Goal: Check status: Check status

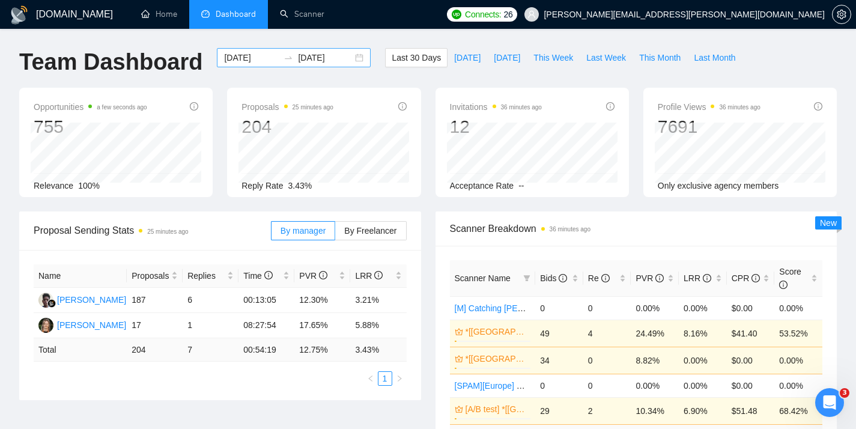
click at [242, 53] on input "[DATE]" at bounding box center [251, 57] width 55 height 13
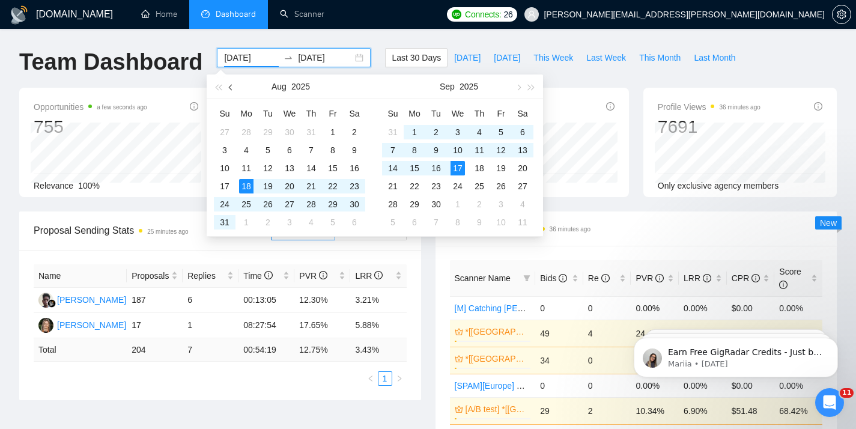
click at [230, 87] on span "button" at bounding box center [232, 87] width 6 height 6
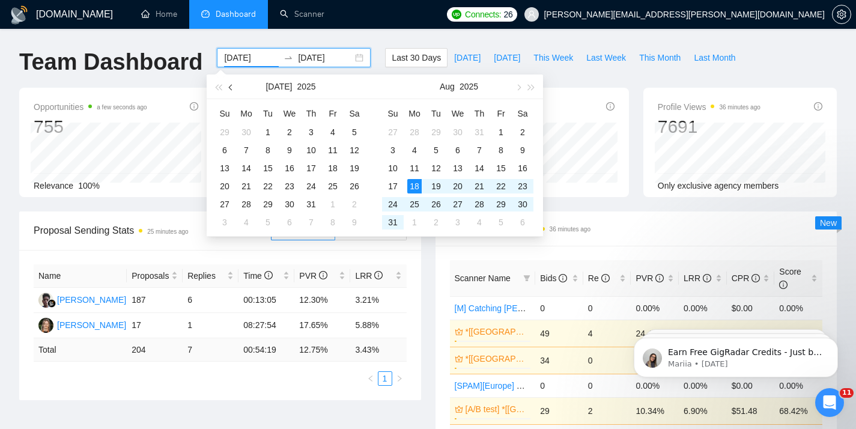
click at [230, 87] on span "button" at bounding box center [232, 87] width 6 height 6
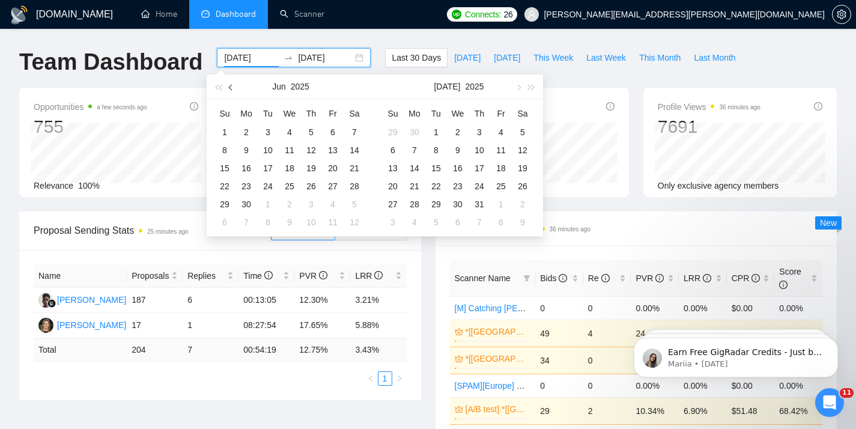
click at [230, 87] on span "button" at bounding box center [232, 87] width 6 height 6
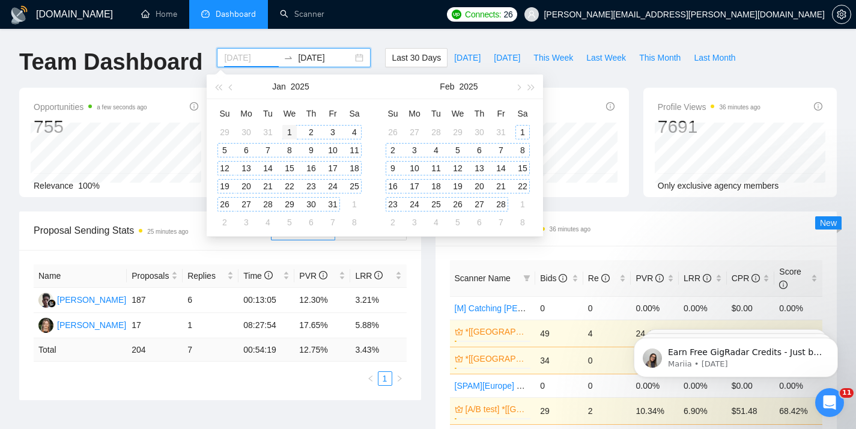
type input "[DATE]"
click at [293, 132] on div "1" at bounding box center [289, 132] width 14 height 14
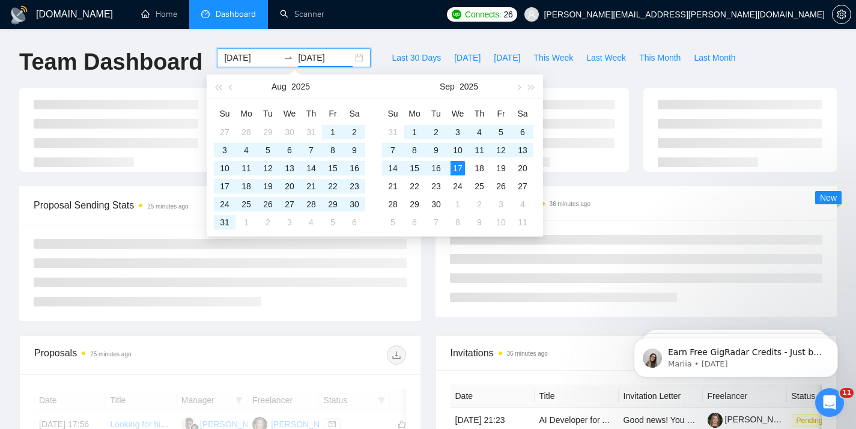
click at [310, 58] on input "[DATE]" at bounding box center [325, 57] width 55 height 13
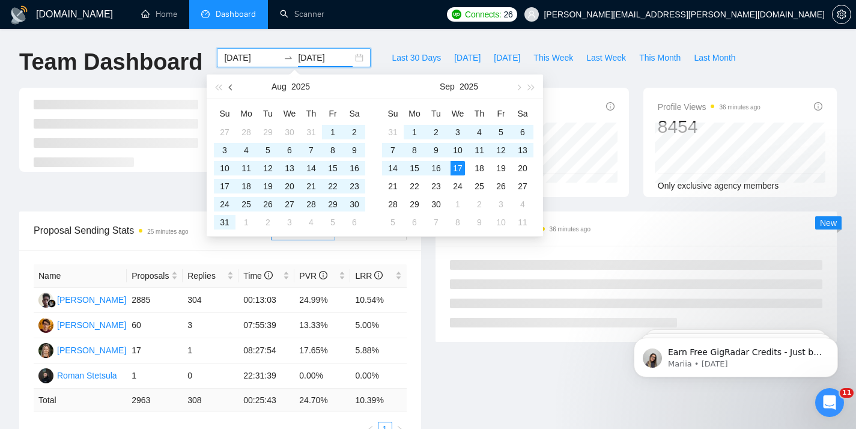
click at [231, 90] on button "button" at bounding box center [231, 87] width 13 height 24
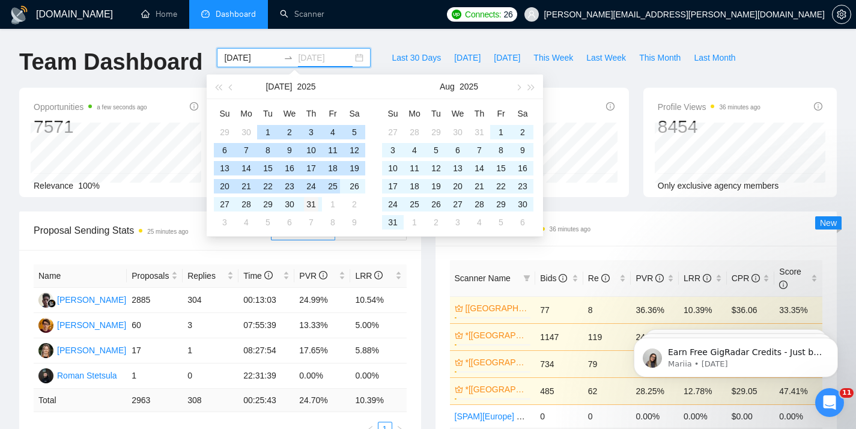
type input "[DATE]"
click at [317, 206] on div "31" at bounding box center [311, 204] width 14 height 14
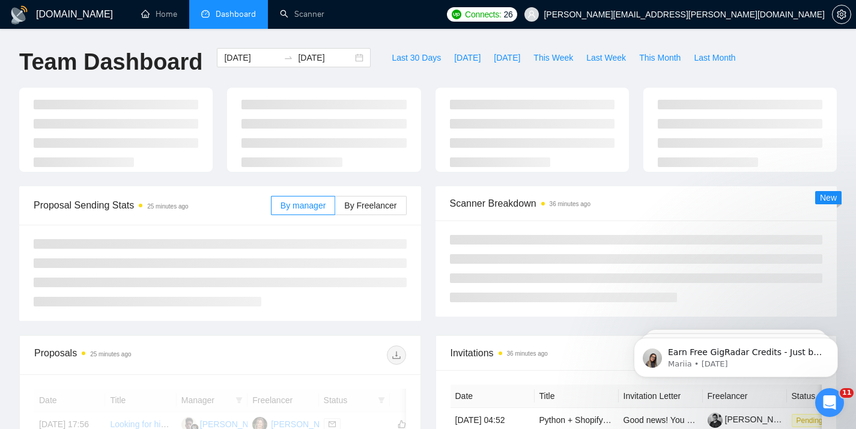
click at [401, 40] on div "[DOMAIN_NAME] Home Dashboard Scanner Connects: 26 [PERSON_NAME][EMAIL_ADDRESS][…" at bounding box center [428, 405] width 856 height 811
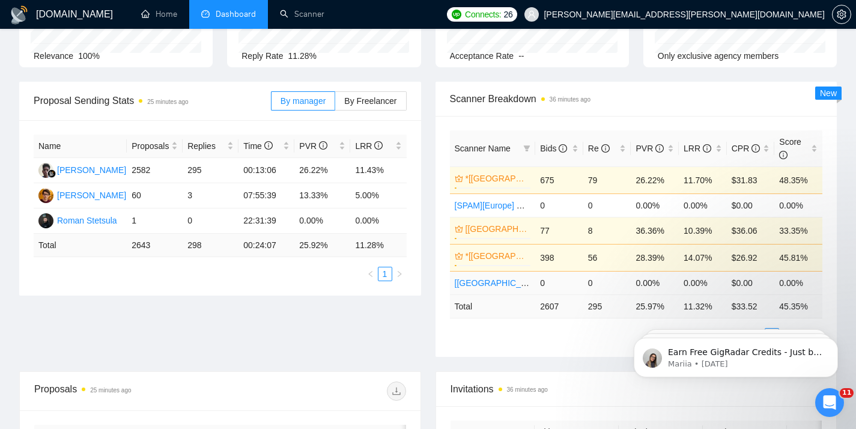
scroll to position [169, 0]
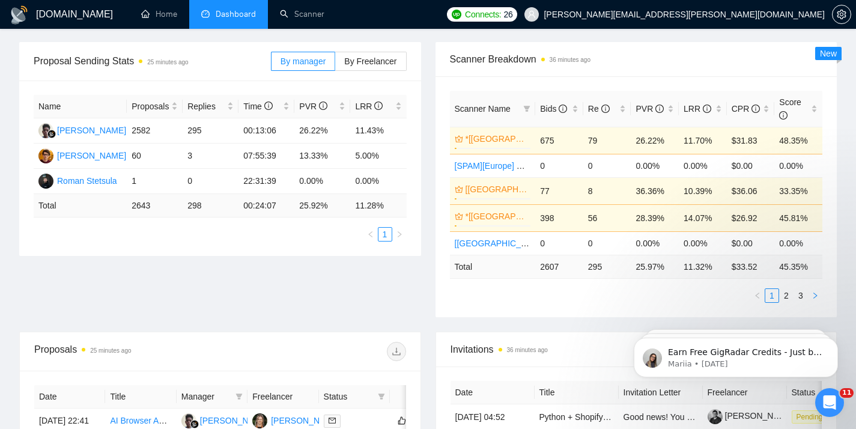
click at [822, 299] on button "button" at bounding box center [815, 295] width 14 height 14
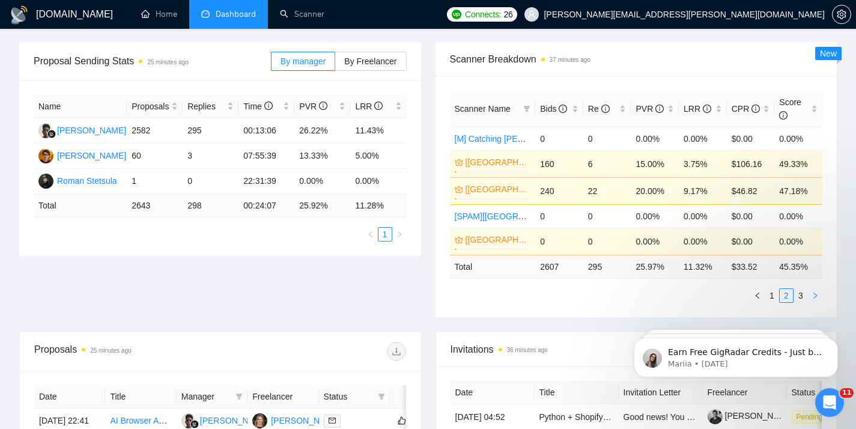
click at [822, 299] on button "button" at bounding box center [815, 295] width 14 height 14
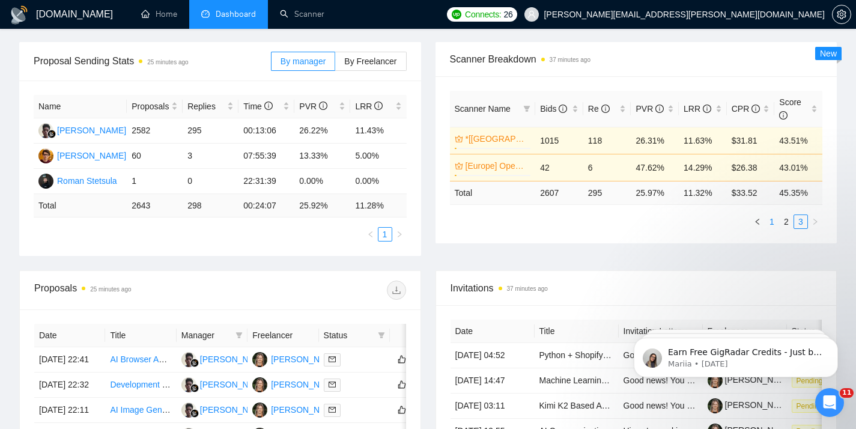
click at [773, 224] on link "1" at bounding box center [772, 221] width 13 height 13
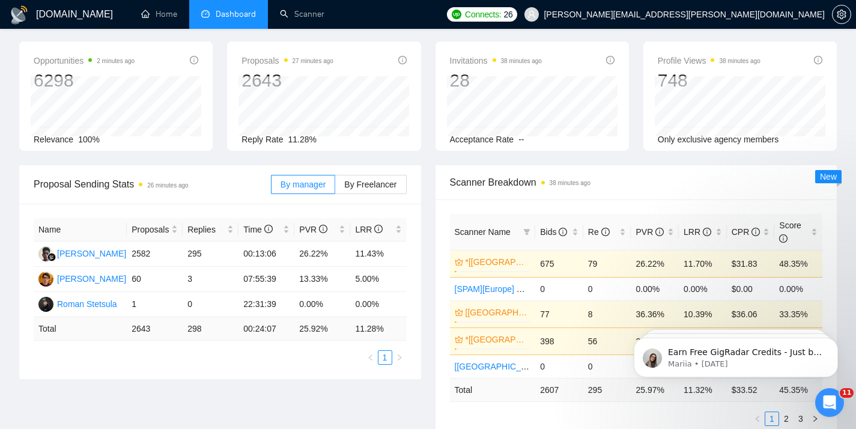
scroll to position [38, 0]
